Goal: Task Accomplishment & Management: Complete application form

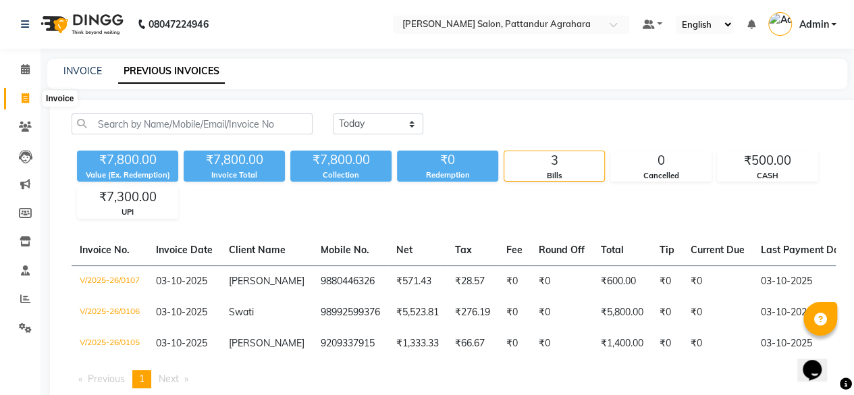
click at [22, 99] on icon at bounding box center [25, 98] width 7 height 10
select select "9009"
select select "service"
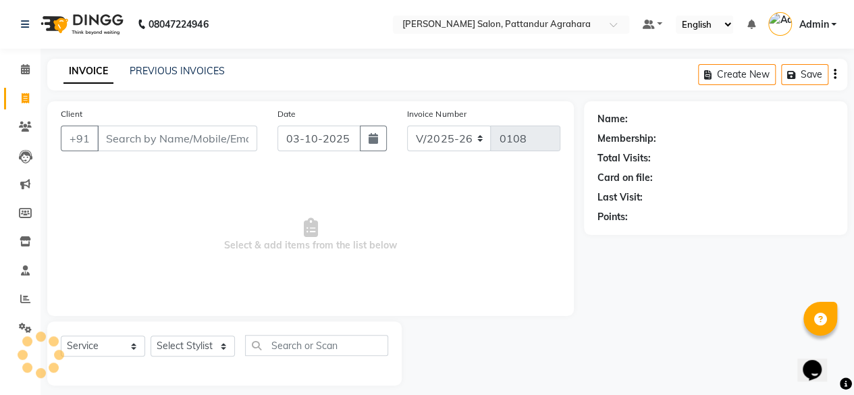
scroll to position [10, 0]
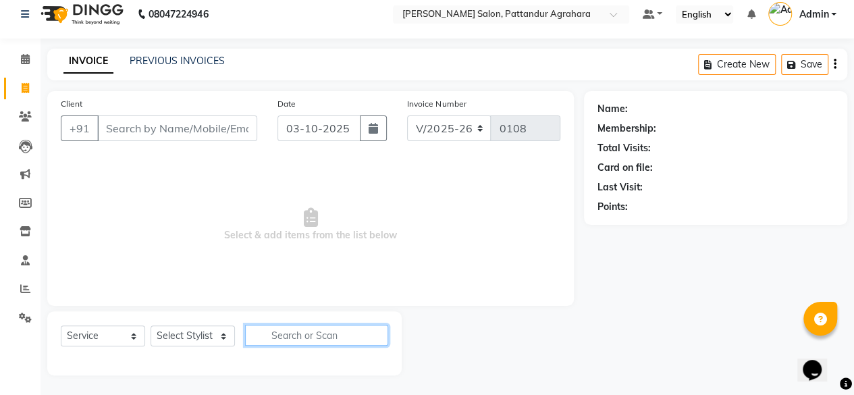
click at [276, 336] on input "text" at bounding box center [316, 335] width 143 height 21
type input "C"
type input "revi"
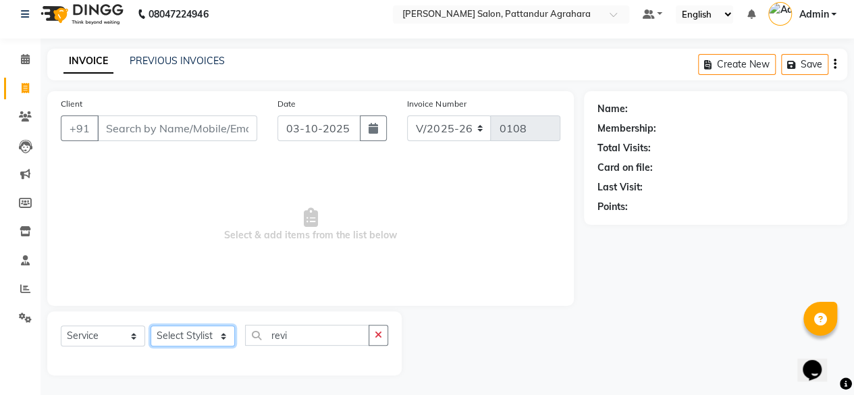
click at [201, 334] on select "Select Stylist Admin [PERSON_NAME] [PERSON_NAME] Krishna [PERSON_NAME] [PERSON_…" at bounding box center [193, 336] width 84 height 21
select select "91495"
click at [151, 326] on select "Select Stylist Admin [PERSON_NAME] [PERSON_NAME] Krishna [PERSON_NAME] [PERSON_…" at bounding box center [193, 336] width 84 height 21
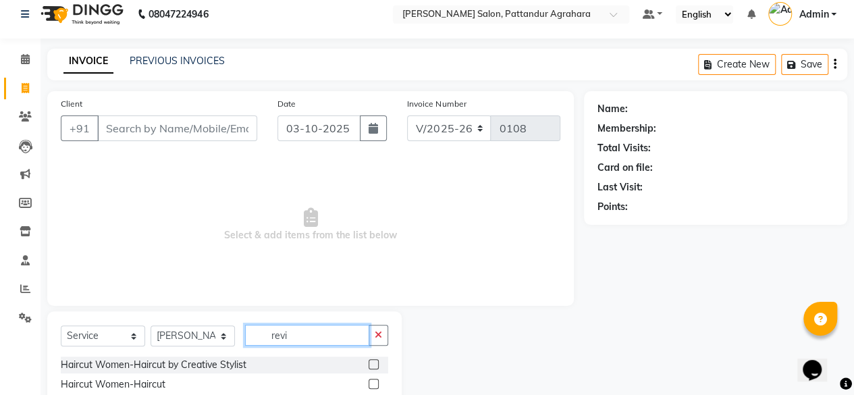
click at [311, 328] on input "revi" at bounding box center [307, 335] width 124 height 21
type input "revis"
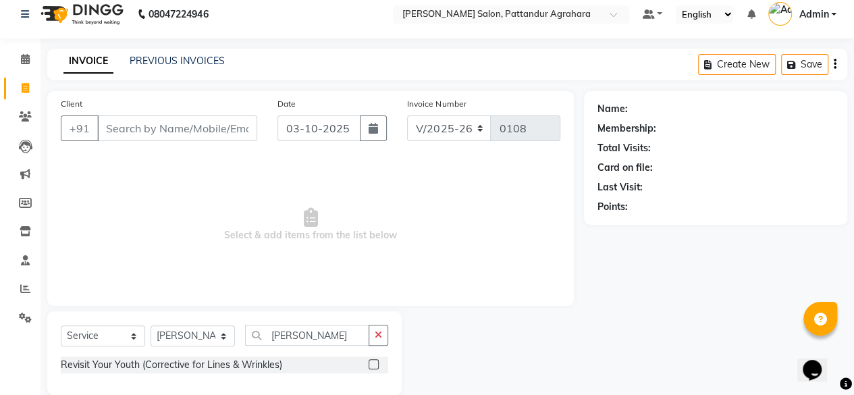
click at [374, 365] on label at bounding box center [374, 364] width 10 height 10
click at [374, 365] on input "checkbox" at bounding box center [373, 365] width 9 height 9
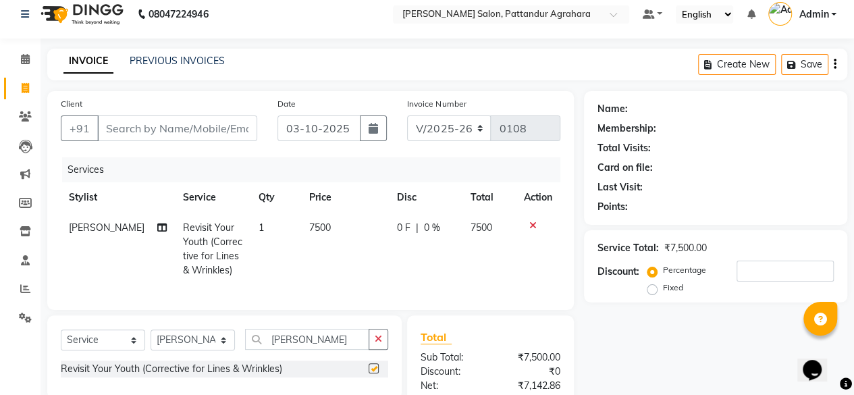
checkbox input "false"
click at [189, 130] on input "Client" at bounding box center [177, 128] width 160 height 26
type input "9"
type input "0"
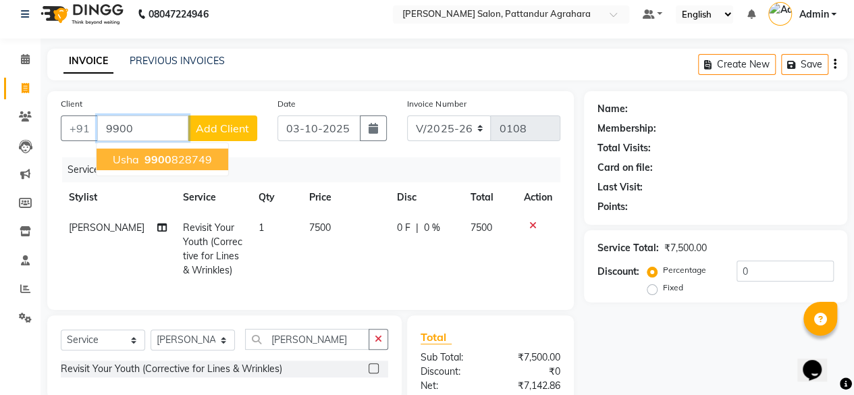
click at [178, 164] on ngb-highlight "9900 828749" at bounding box center [177, 160] width 70 height 14
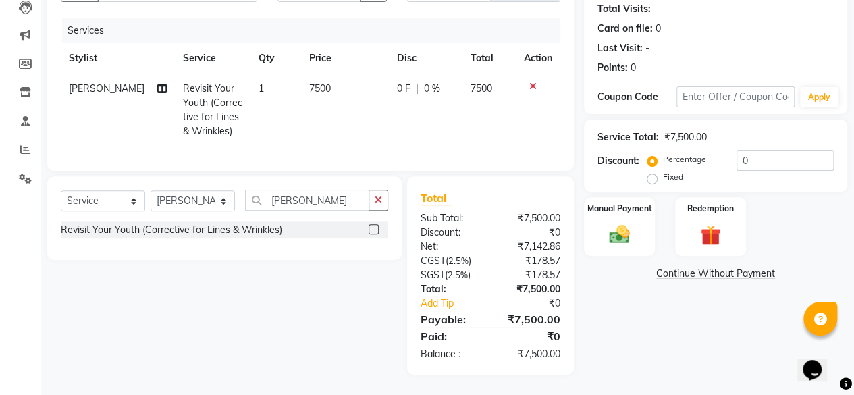
scroll to position [0, 0]
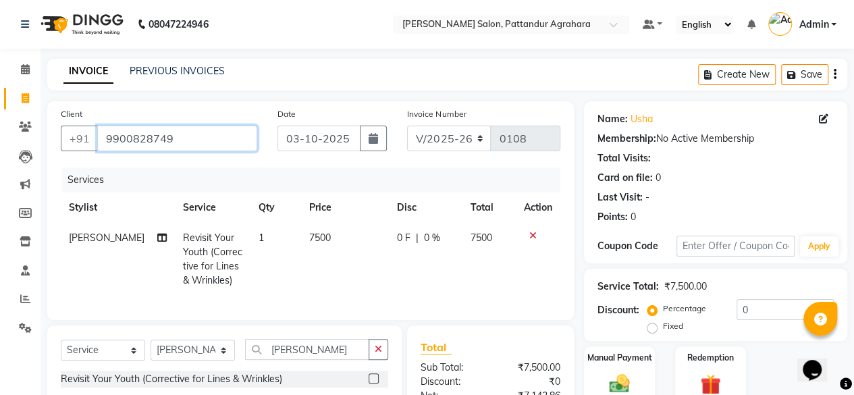
click at [128, 134] on input "9900828749" at bounding box center [177, 139] width 160 height 26
click at [172, 134] on input "9900828749" at bounding box center [177, 139] width 160 height 26
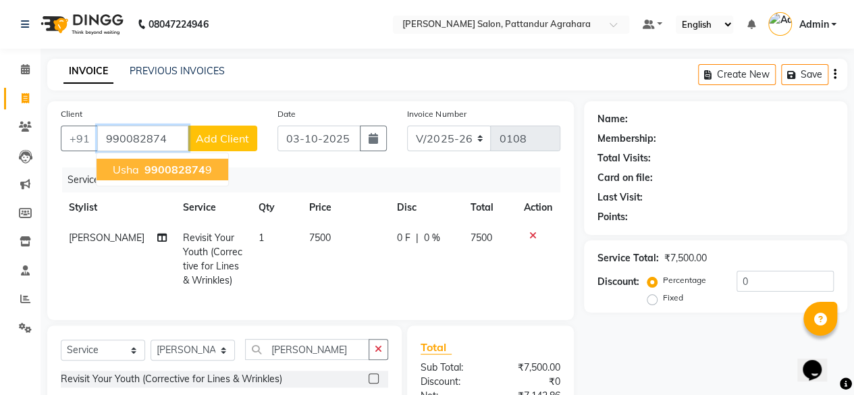
click at [157, 176] on button "Usha 990082874 9" at bounding box center [163, 170] width 132 height 22
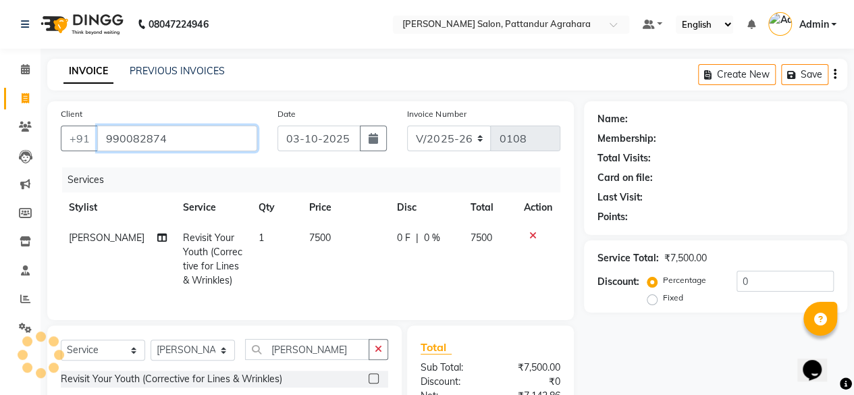
type input "9900828749"
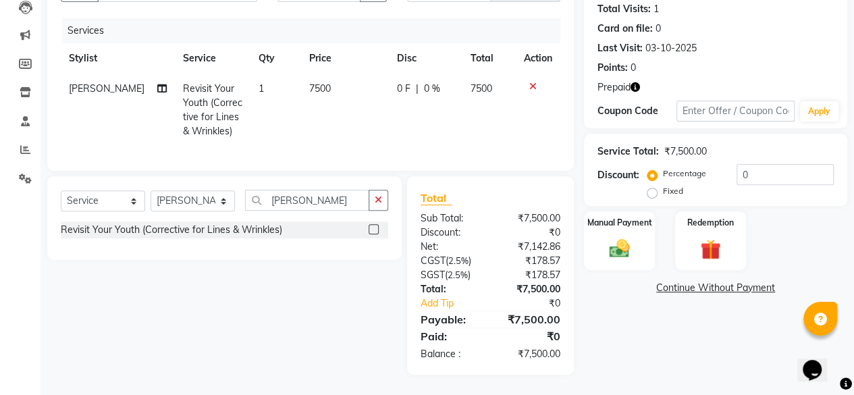
scroll to position [158, 0]
click at [721, 240] on img at bounding box center [711, 249] width 34 height 26
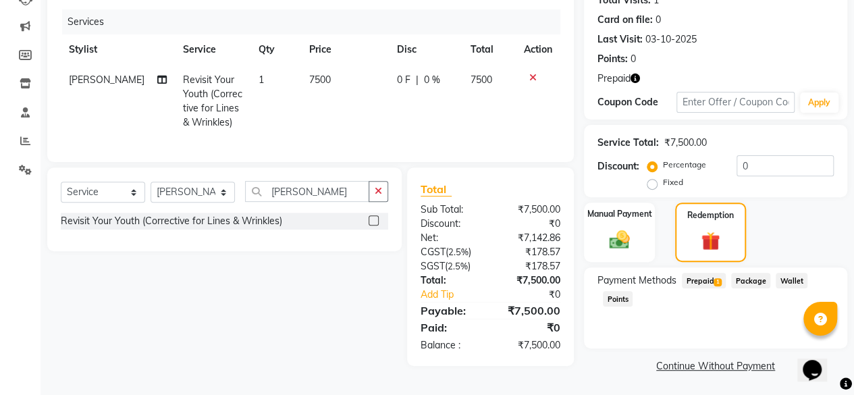
click at [704, 280] on span "Prepaid 1" at bounding box center [704, 281] width 44 height 16
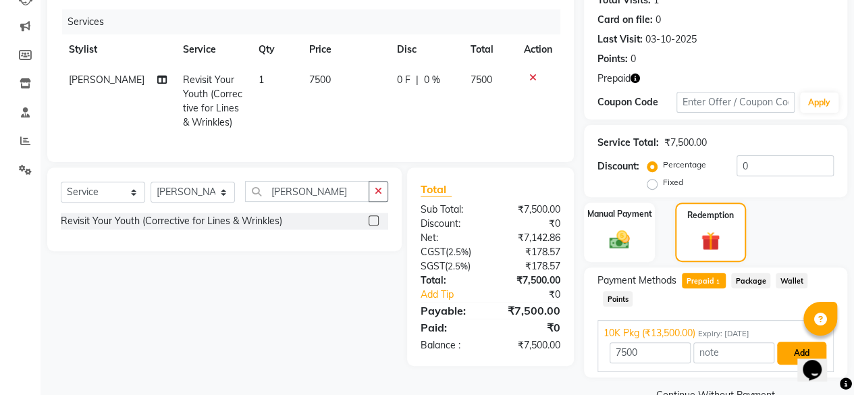
click at [791, 355] on button "Add" at bounding box center [801, 353] width 49 height 23
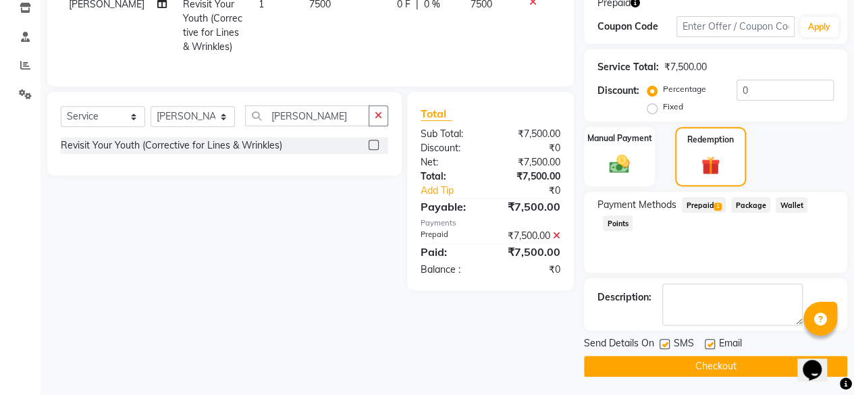
scroll to position [234, 0]
click at [722, 367] on button "Checkout" at bounding box center [715, 366] width 263 height 21
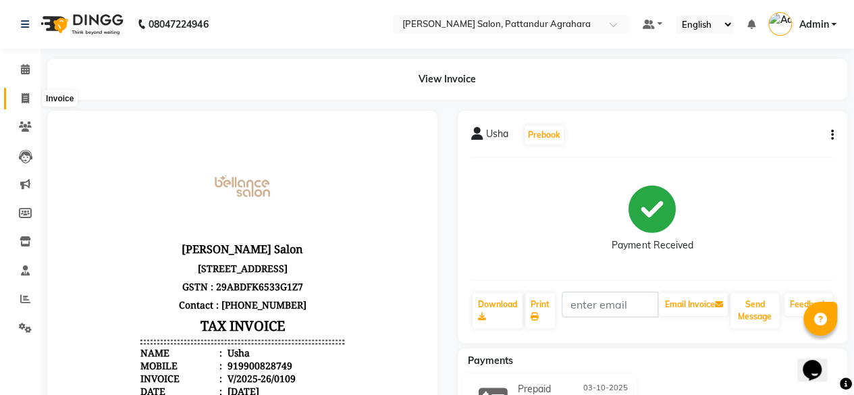
click at [28, 101] on icon at bounding box center [25, 98] width 7 height 10
select select "9009"
select select "service"
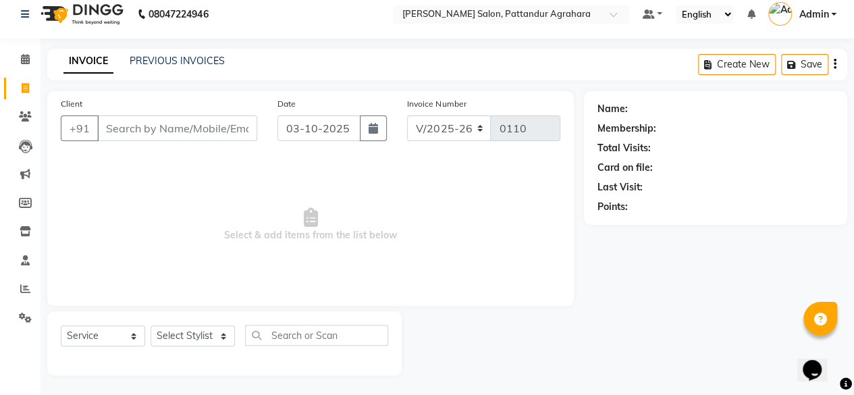
click at [195, 68] on div "PREVIOUS INVOICES" at bounding box center [177, 61] width 95 height 14
click at [197, 57] on link "PREVIOUS INVOICES" at bounding box center [177, 61] width 95 height 12
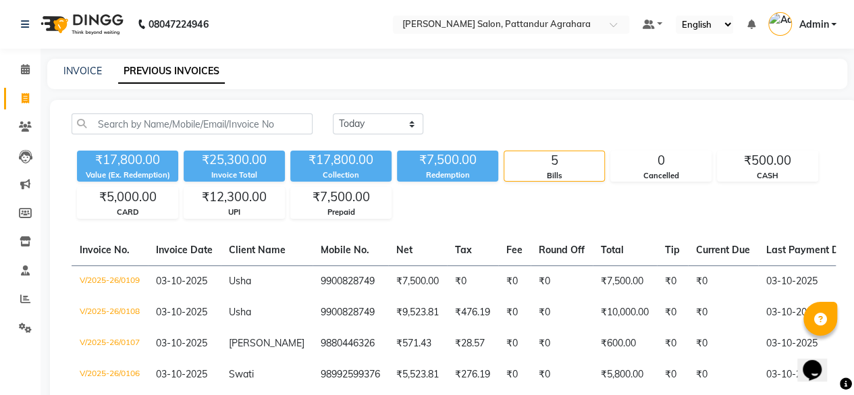
click at [413, 207] on div "₹17,800.00 Value (Ex. Redemption) ₹25,300.00 Invoice Total ₹17,800.00 Collectio…" at bounding box center [454, 182] width 765 height 74
click at [23, 95] on icon at bounding box center [25, 98] width 7 height 10
select select "service"
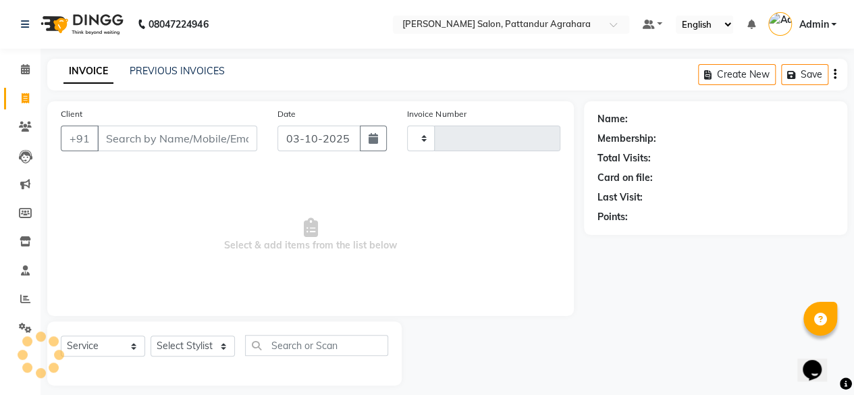
scroll to position [10, 0]
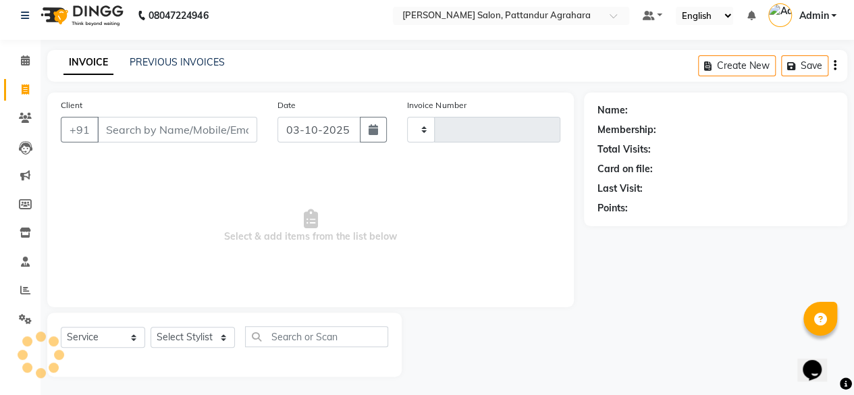
type input "0110"
select select "9009"
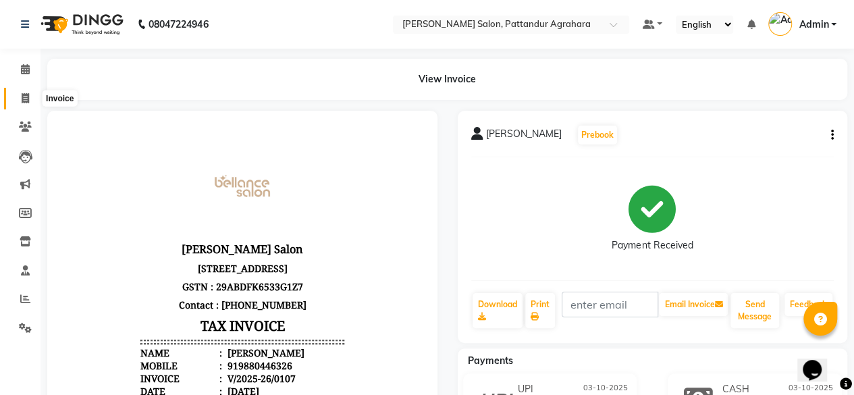
click at [29, 102] on span at bounding box center [26, 99] width 24 height 16
select select "service"
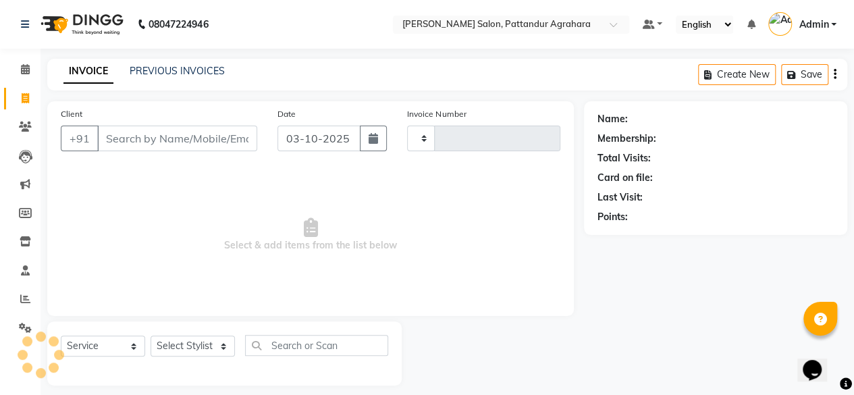
scroll to position [10, 0]
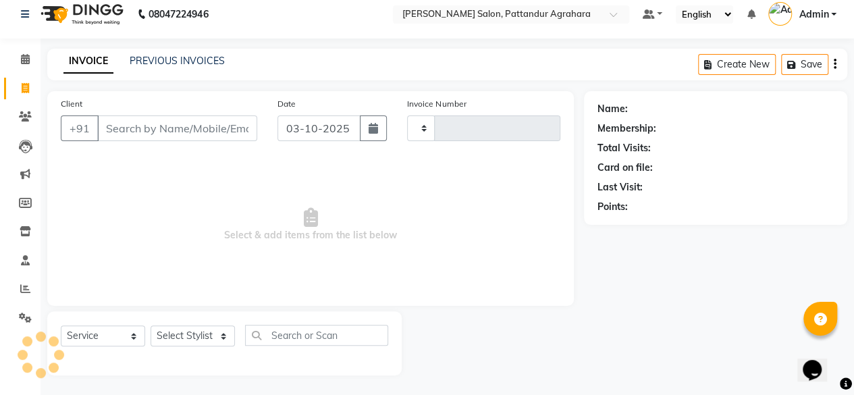
type input "0108"
select select "9009"
click at [176, 130] on input "Client" at bounding box center [177, 128] width 160 height 26
type input "9900828749"
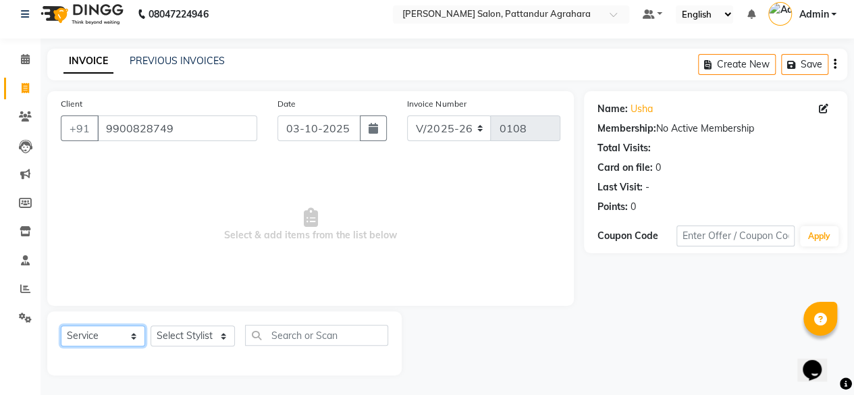
click at [107, 332] on select "Select Service Product Membership Package Voucher Prepaid Gift Card" at bounding box center [103, 336] width 84 height 21
select select "P"
click at [61, 326] on select "Select Service Product Membership Package Voucher Prepaid Gift Card" at bounding box center [103, 336] width 84 height 21
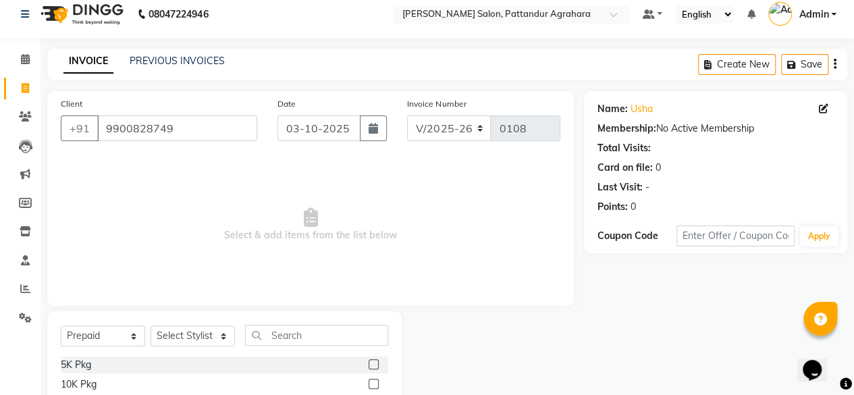
click at [369, 386] on label at bounding box center [374, 384] width 10 height 10
click at [369, 386] on input "checkbox" at bounding box center [373, 384] width 9 height 9
click at [369, 386] on label at bounding box center [374, 384] width 10 height 10
click at [369, 386] on input "checkbox" at bounding box center [373, 384] width 9 height 9
checkbox input "false"
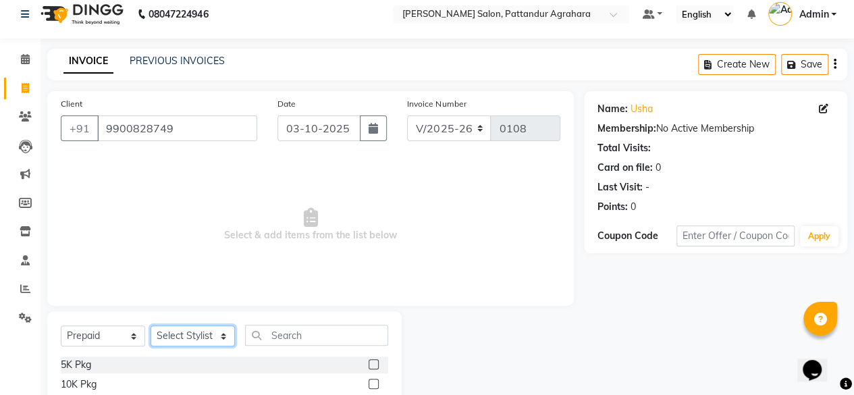
click at [199, 334] on select "Select Stylist Admin [PERSON_NAME] [PERSON_NAME] Krishna [PERSON_NAME] [PERSON_…" at bounding box center [193, 336] width 84 height 21
select select "91495"
click at [151, 326] on select "Select Stylist Admin [PERSON_NAME] [PERSON_NAME] Krishna [PERSON_NAME] [PERSON_…" at bounding box center [193, 336] width 84 height 21
click at [369, 386] on label at bounding box center [374, 384] width 10 height 10
click at [369, 386] on input "checkbox" at bounding box center [373, 384] width 9 height 9
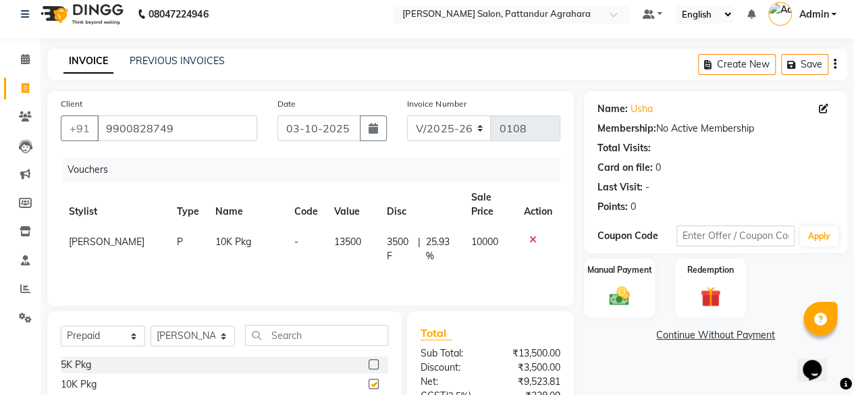
checkbox input "false"
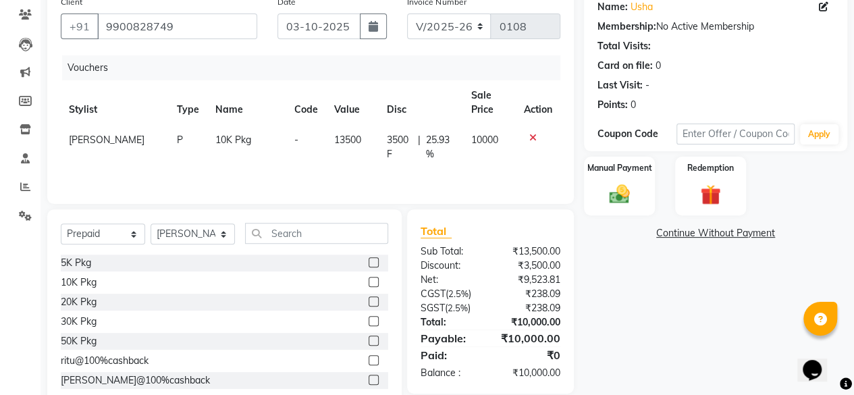
scroll to position [118, 0]
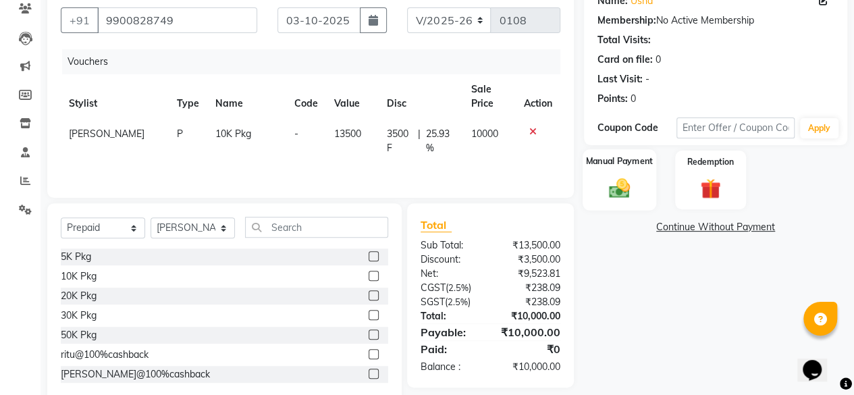
click at [621, 171] on div "Manual Payment" at bounding box center [620, 179] width 74 height 61
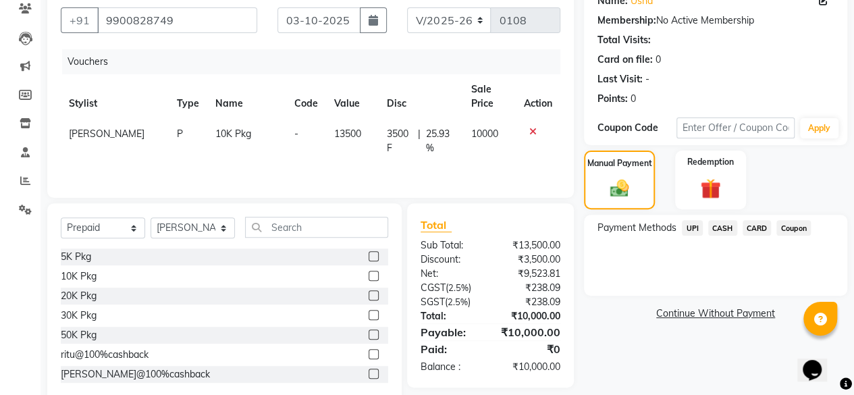
click at [693, 230] on span "UPI" at bounding box center [692, 228] width 21 height 16
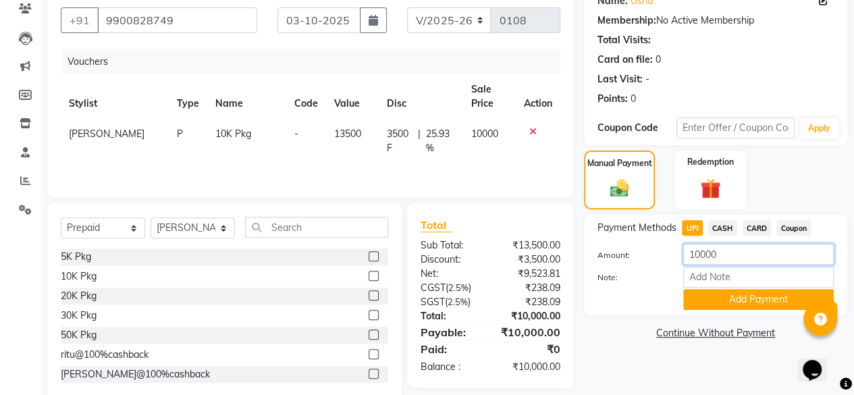
drag, startPoint x: 719, startPoint y: 255, endPoint x: 667, endPoint y: 271, distance: 54.5
click at [667, 271] on div "Amount: 10000 Note: Add Payment" at bounding box center [716, 277] width 236 height 66
type input "5000"
click at [722, 297] on button "Add Payment" at bounding box center [759, 299] width 151 height 21
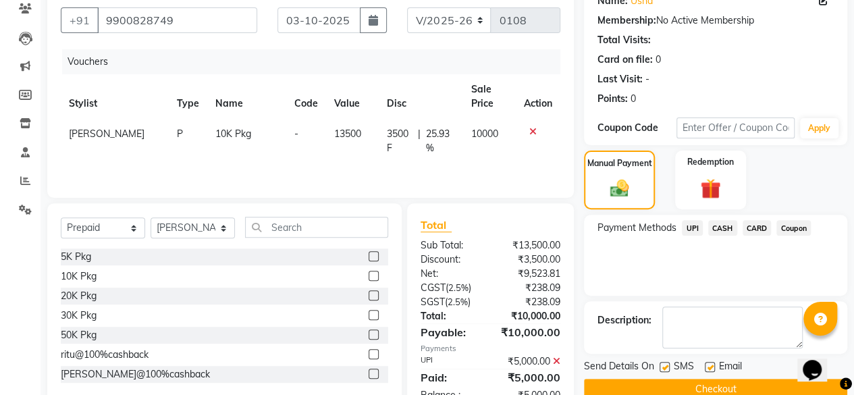
click at [761, 226] on span "CARD" at bounding box center [757, 228] width 29 height 16
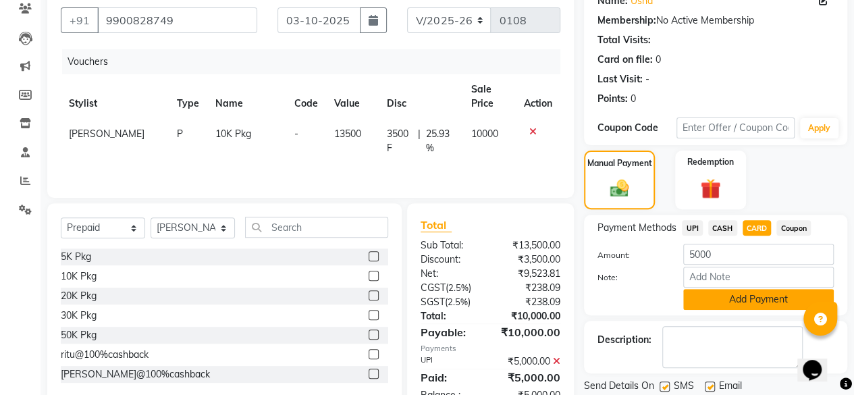
click at [731, 305] on button "Add Payment" at bounding box center [759, 299] width 151 height 21
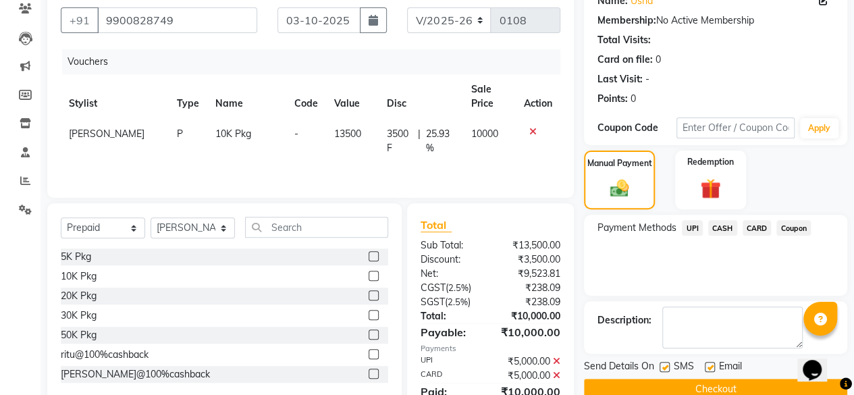
click at [710, 386] on button "Checkout" at bounding box center [715, 389] width 263 height 21
